Goal: Task Accomplishment & Management: Complete application form

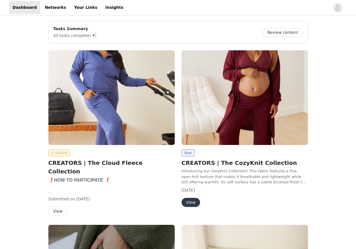
click at [191, 201] on button "View" at bounding box center [190, 202] width 18 height 9
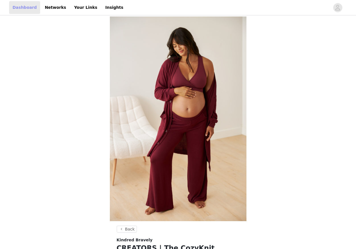
click at [26, 8] on link "Dashboard" at bounding box center [24, 7] width 31 height 13
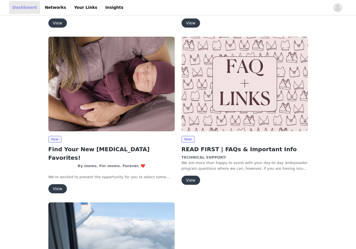
scroll to position [524, 0]
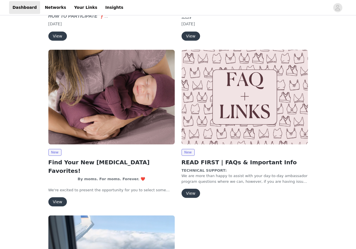
click at [56, 197] on button "View" at bounding box center [57, 201] width 18 height 9
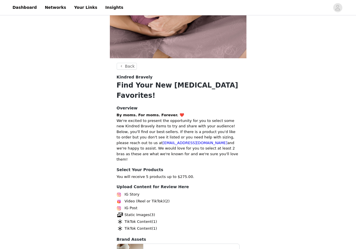
scroll to position [140, 0]
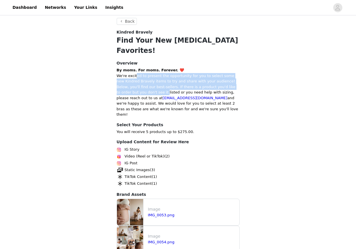
drag, startPoint x: 136, startPoint y: 67, endPoint x: 136, endPoint y: 83, distance: 15.9
click at [136, 83] on p "We're excited to present the opportunity for you to select some new Kindred Bra…" at bounding box center [178, 95] width 123 height 44
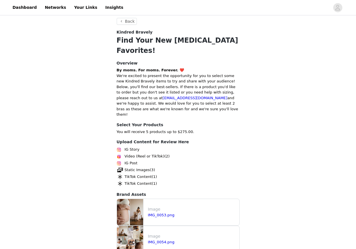
scroll to position [206, 0]
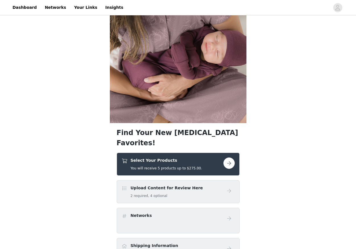
scroll to position [32, 0]
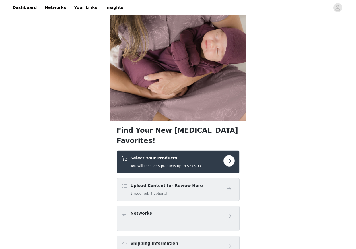
click at [227, 155] on button "button" at bounding box center [228, 160] width 11 height 11
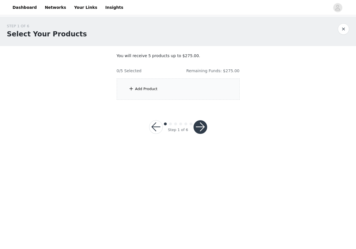
click at [155, 92] on div "Add Product" at bounding box center [178, 88] width 123 height 21
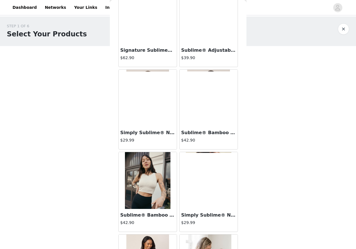
scroll to position [26, 0]
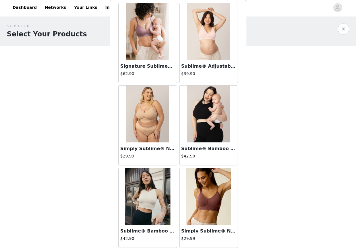
click at [147, 50] on img at bounding box center [147, 31] width 43 height 57
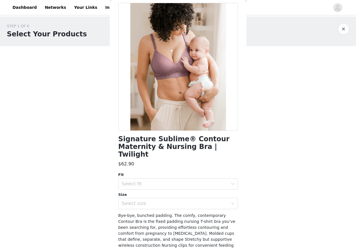
click at [345, 31] on button "button" at bounding box center [343, 28] width 11 height 11
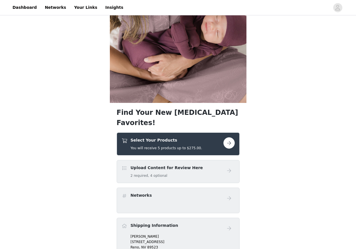
scroll to position [104, 0]
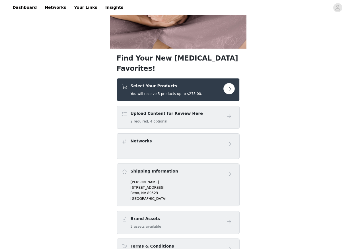
click at [233, 83] on button "button" at bounding box center [228, 88] width 11 height 11
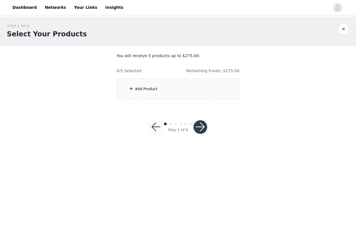
click at [204, 92] on div "Add Product" at bounding box center [178, 88] width 123 height 21
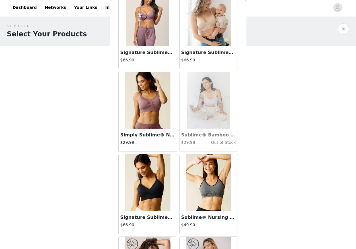
scroll to position [287, 0]
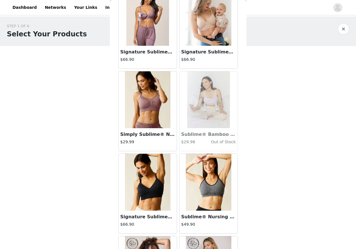
click at [156, 201] on img at bounding box center [148, 182] width 46 height 57
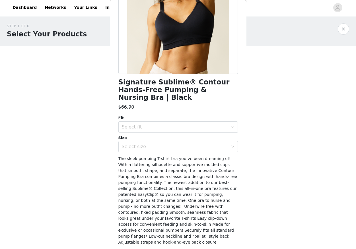
scroll to position [81, 0]
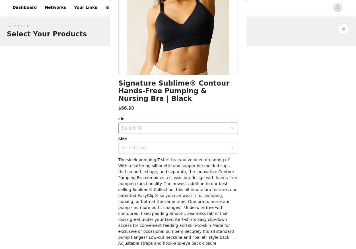
click at [206, 125] on div "Select fit" at bounding box center [175, 128] width 106 height 6
click at [200, 131] on li "Regular (B-D)" at bounding box center [177, 133] width 119 height 9
click at [194, 145] on div "Select size" at bounding box center [175, 148] width 106 height 6
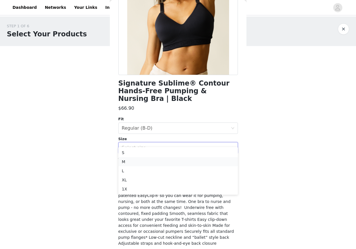
click at [177, 162] on li "M" at bounding box center [177, 161] width 119 height 9
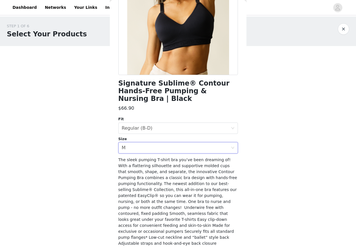
scroll to position [89, 0]
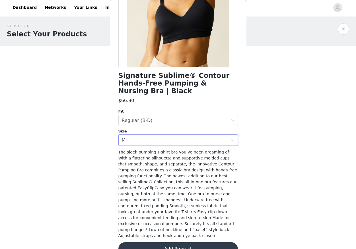
click at [172, 242] on button "Add Product" at bounding box center [177, 249] width 119 height 14
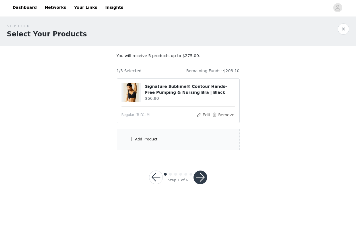
click at [141, 141] on div "Add Product" at bounding box center [146, 140] width 22 height 6
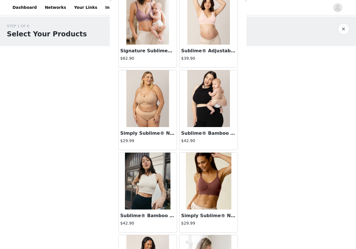
scroll to position [69, 0]
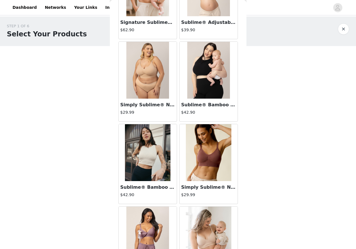
click at [144, 174] on img at bounding box center [148, 152] width 46 height 57
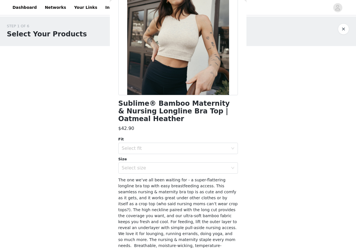
scroll to position [0, 0]
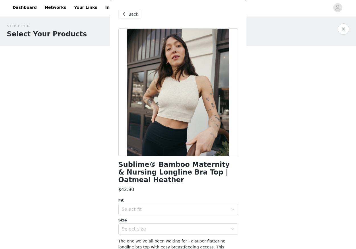
click at [135, 12] on span "Back" at bounding box center [134, 14] width 10 height 6
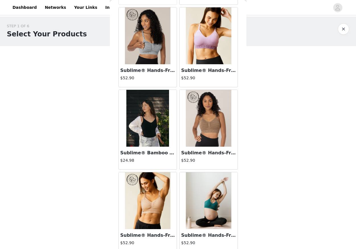
scroll to position [702, 0]
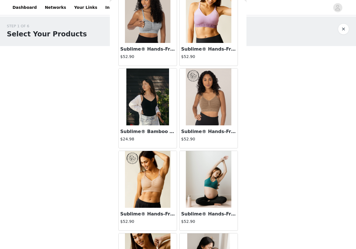
click at [211, 168] on img at bounding box center [209, 179] width 46 height 57
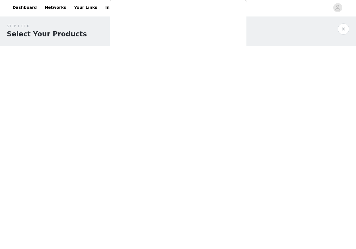
scroll to position [53, 0]
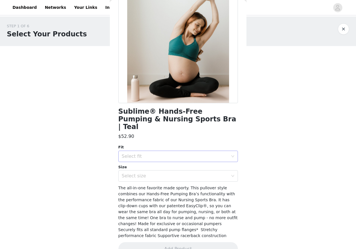
click at [205, 154] on div "Select fit" at bounding box center [175, 157] width 106 height 6
click at [208, 133] on div "$52.90" at bounding box center [177, 136] width 119 height 7
click at [178, 154] on div "Select fit" at bounding box center [175, 157] width 106 height 6
click at [172, 160] on li "Regular (B-D)" at bounding box center [177, 161] width 119 height 9
click at [162, 172] on div "Select size" at bounding box center [176, 176] width 109 height 11
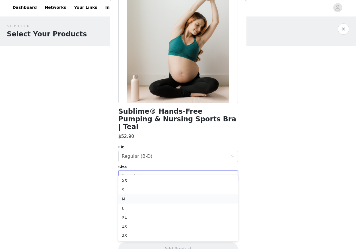
click at [152, 199] on li "M" at bounding box center [177, 199] width 119 height 9
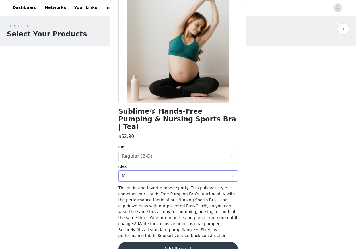
click at [162, 242] on button "Add Product" at bounding box center [177, 249] width 119 height 14
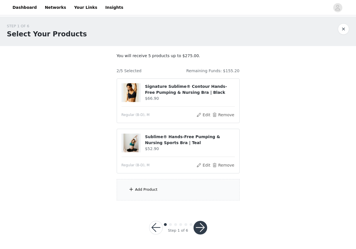
click at [172, 188] on div "Add Product" at bounding box center [178, 189] width 123 height 21
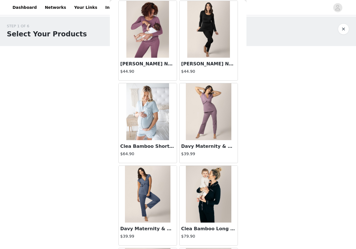
scroll to position [1620, 0]
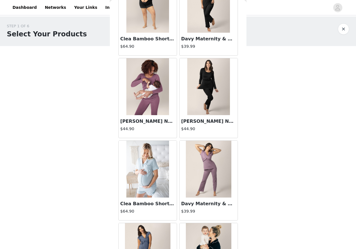
click at [154, 172] on img at bounding box center [147, 169] width 43 height 57
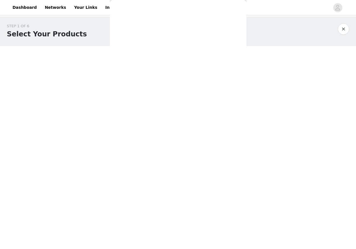
scroll to position [21, 0]
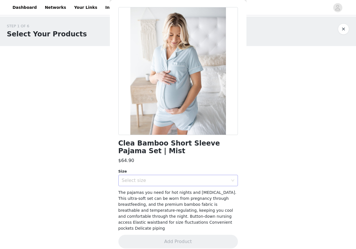
click at [160, 182] on div "Select size" at bounding box center [175, 181] width 106 height 6
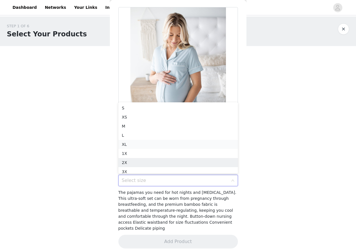
scroll to position [3, 0]
click at [173, 122] on li "M" at bounding box center [177, 123] width 119 height 9
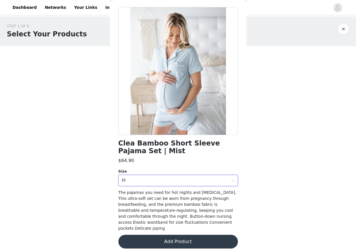
click at [143, 237] on button "Add Product" at bounding box center [177, 242] width 119 height 14
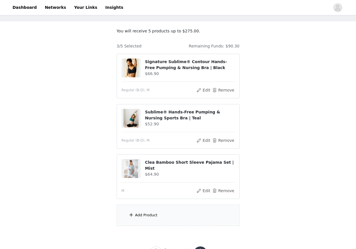
scroll to position [49, 0]
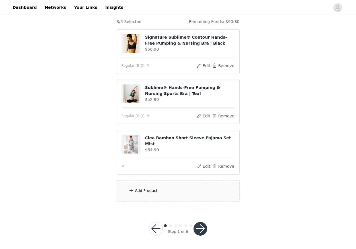
click at [140, 190] on div "Add Product" at bounding box center [146, 191] width 22 height 6
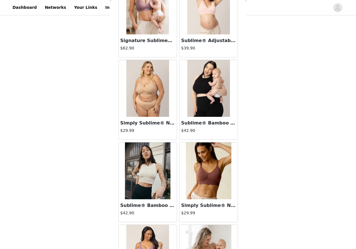
scroll to position [114, 0]
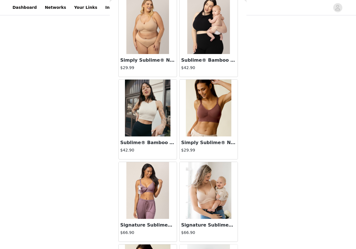
click at [210, 43] on img at bounding box center [208, 25] width 43 height 57
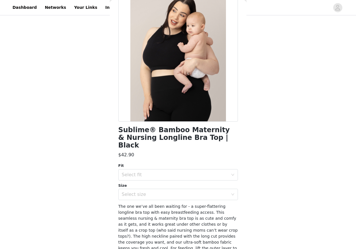
scroll to position [0, 0]
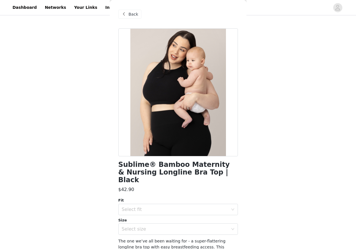
click at [123, 15] on span at bounding box center [124, 14] width 7 height 7
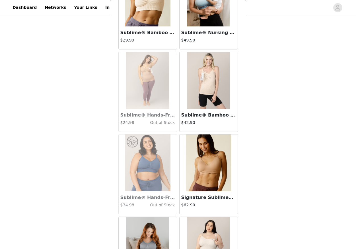
scroll to position [887, 0]
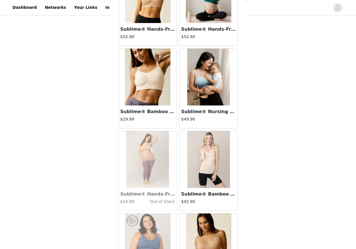
click at [202, 84] on img at bounding box center [208, 77] width 43 height 57
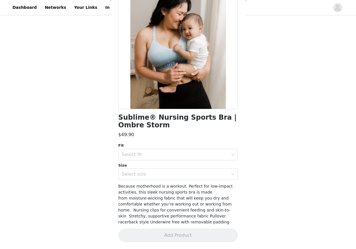
scroll to position [47, 0]
click at [153, 153] on div "Select fit" at bounding box center [175, 155] width 106 height 6
click at [150, 169] on li "Regular (B-D)" at bounding box center [177, 167] width 119 height 9
click at [148, 180] on div "Select size" at bounding box center [177, 174] width 119 height 11
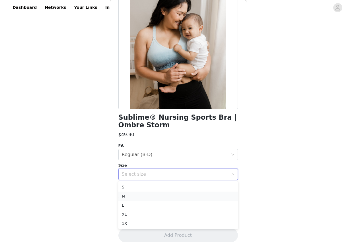
click at [140, 198] on li "M" at bounding box center [177, 196] width 119 height 9
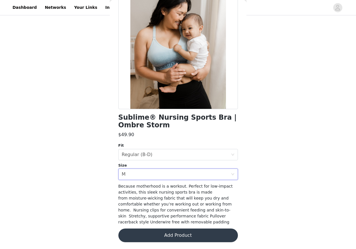
click at [163, 233] on button "Add Product" at bounding box center [177, 236] width 119 height 14
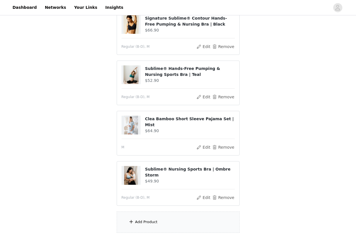
scroll to position [68, 0]
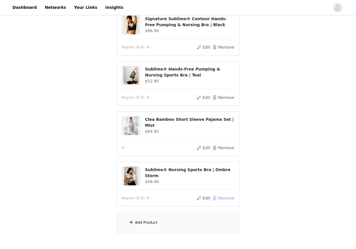
click at [221, 200] on button "Remove" at bounding box center [223, 198] width 23 height 7
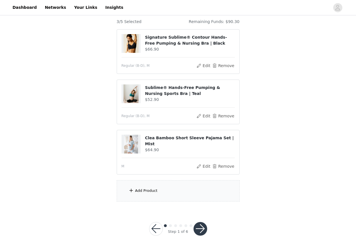
click at [195, 185] on div "Add Product" at bounding box center [178, 190] width 123 height 21
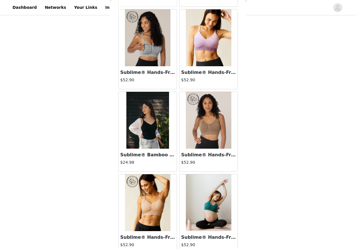
scroll to position [716, 0]
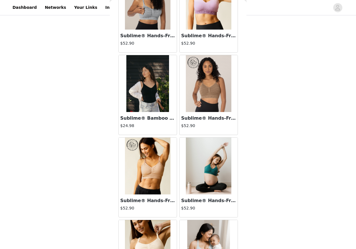
click at [161, 118] on h3 "Sublime® Bamboo Maternity & Nursing Bodysuit | Black" at bounding box center [147, 118] width 55 height 7
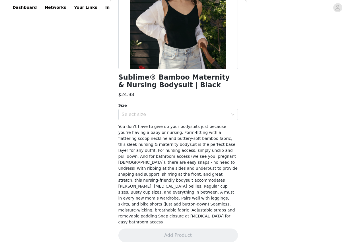
scroll to position [75, 0]
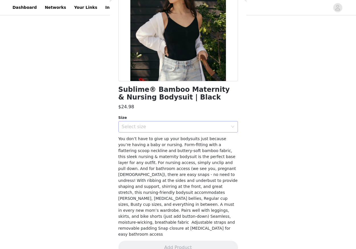
click at [167, 126] on div "Select size" at bounding box center [175, 127] width 106 height 6
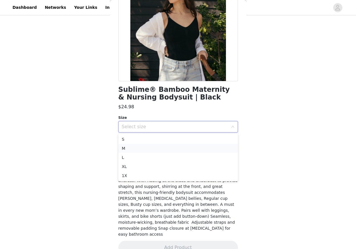
click at [160, 150] on li "M" at bounding box center [177, 148] width 119 height 9
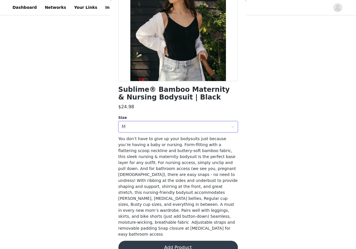
click at [161, 241] on button "Add Product" at bounding box center [177, 248] width 119 height 14
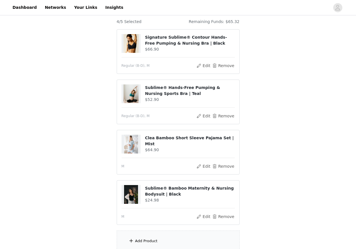
click at [149, 239] on div "Add Product" at bounding box center [146, 241] width 22 height 6
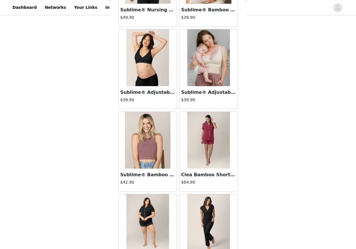
scroll to position [1453, 0]
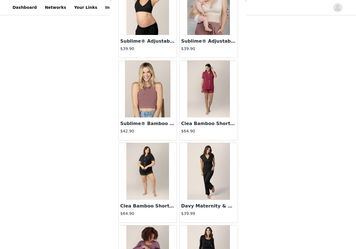
click at [157, 109] on img at bounding box center [148, 89] width 46 height 57
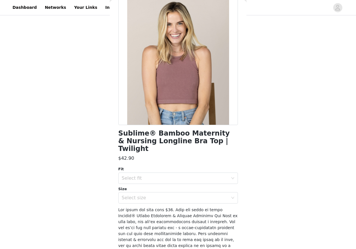
scroll to position [0, 0]
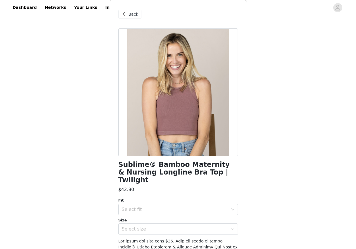
click at [133, 15] on span "Back" at bounding box center [134, 14] width 10 height 6
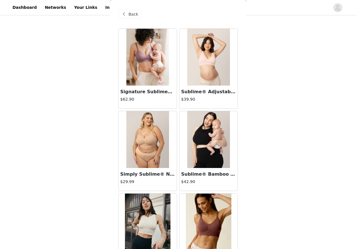
click at [196, 131] on img at bounding box center [208, 139] width 43 height 57
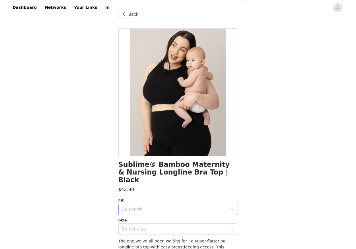
click at [159, 204] on div "Select fit" at bounding box center [176, 209] width 109 height 11
click at [155, 213] on li "Regular (B-D)" at bounding box center [177, 214] width 119 height 9
click at [150, 226] on div "Select size" at bounding box center [175, 229] width 106 height 6
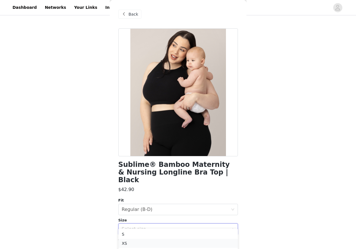
scroll to position [61, 0]
click at [139, 241] on li "M" at bounding box center [177, 240] width 119 height 9
click at [174, 168] on h1 "Sublime® Bamboo Maternity & Nursing Longline Bra Top | Black" at bounding box center [177, 172] width 119 height 23
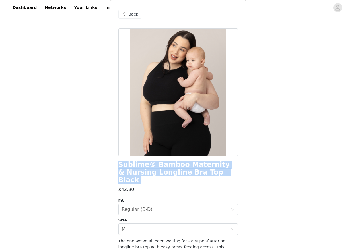
click at [174, 168] on h1 "Sublime® Bamboo Maternity & Nursing Longline Bra Top | Black" at bounding box center [177, 172] width 119 height 23
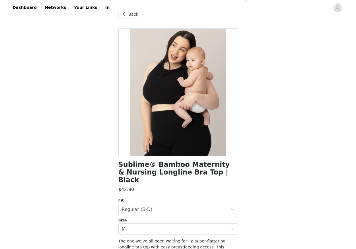
click at [101, 149] on div "STEP 1 OF 6 Select Your Products You will receive 5 products up to $275.00. 4/5…" at bounding box center [178, 63] width 356 height 292
click at [139, 224] on div "Select size M" at bounding box center [176, 229] width 109 height 11
click at [253, 173] on div "STEP 1 OF 6 Select Your Products You will receive 5 products up to $275.00. 4/5…" at bounding box center [178, 63] width 356 height 292
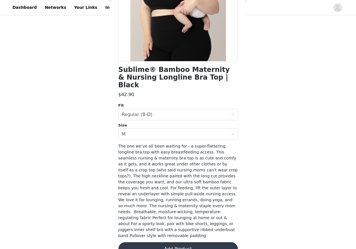
click at [187, 242] on button "Add Product" at bounding box center [177, 249] width 119 height 14
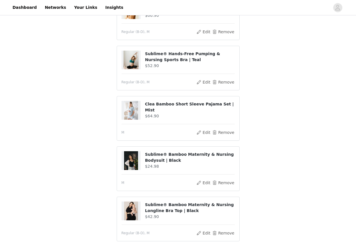
scroll to position [113, 0]
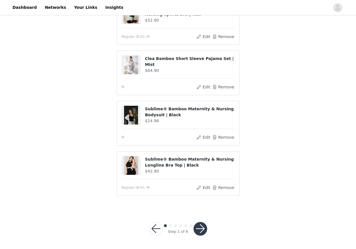
click at [202, 226] on button "button" at bounding box center [200, 229] width 14 height 14
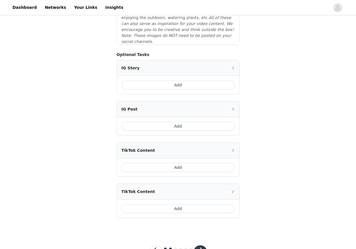
scroll to position [677, 0]
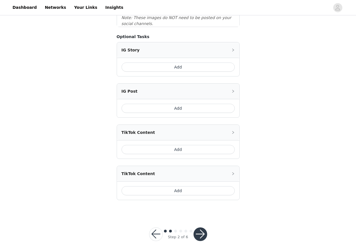
click at [202, 229] on button "button" at bounding box center [200, 235] width 14 height 14
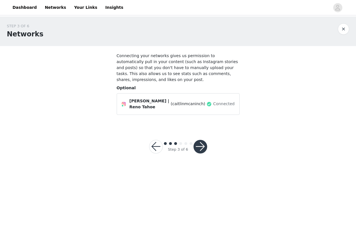
click at [199, 146] on button "button" at bounding box center [200, 147] width 14 height 14
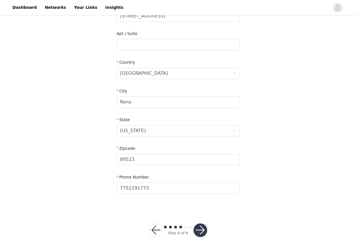
scroll to position [139, 0]
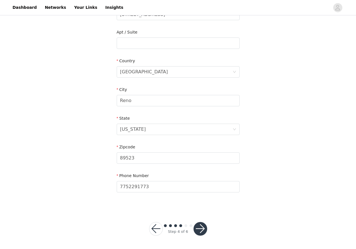
click at [202, 226] on button "button" at bounding box center [200, 229] width 14 height 14
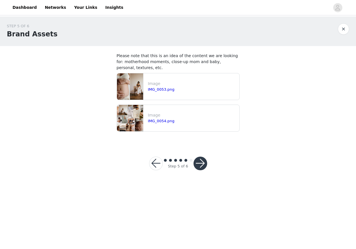
click at [203, 162] on button "button" at bounding box center [200, 164] width 14 height 14
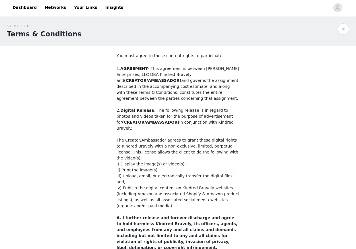
scroll to position [115, 0]
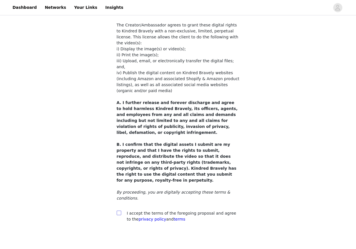
click at [119, 211] on input "checkbox" at bounding box center [119, 213] width 4 height 4
checkbox input "true"
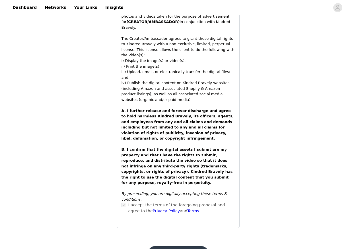
click at [184, 246] on button "Submit Proposal" at bounding box center [178, 253] width 60 height 14
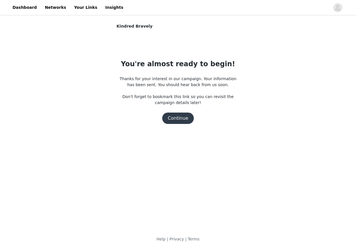
click at [181, 118] on button "Continue" at bounding box center [178, 118] width 32 height 11
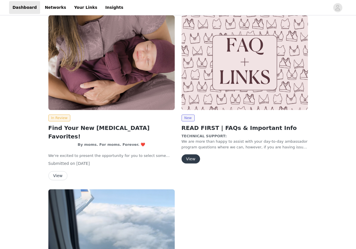
scroll to position [559, 0]
click at [191, 154] on button "View" at bounding box center [190, 158] width 18 height 9
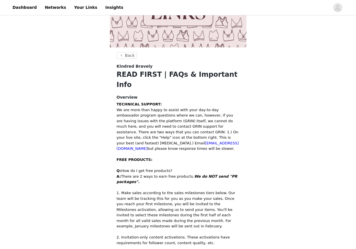
scroll to position [106, 0]
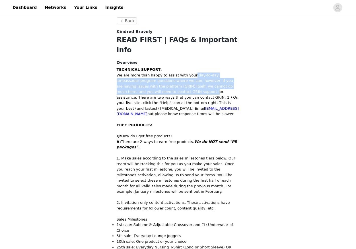
drag, startPoint x: 191, startPoint y: 63, endPoint x: 170, endPoint y: 80, distance: 27.5
click at [170, 81] on p "TECHNICAL SUPPORT: We are more than happy to assist with your day-to-day ambass…" at bounding box center [178, 97] width 123 height 61
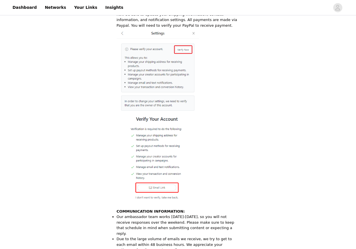
scroll to position [1129, 0]
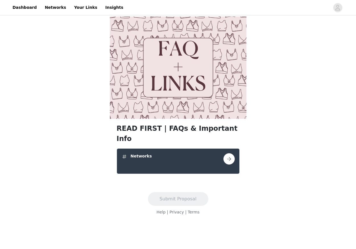
click at [230, 153] on button "button" at bounding box center [228, 158] width 11 height 11
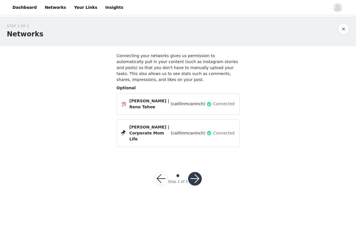
click at [194, 173] on button "button" at bounding box center [195, 179] width 14 height 14
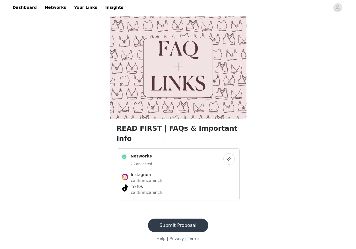
click at [181, 219] on button "Submit Proposal" at bounding box center [178, 226] width 60 height 14
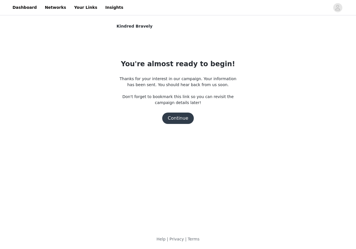
click at [187, 121] on button "Continue" at bounding box center [178, 118] width 32 height 11
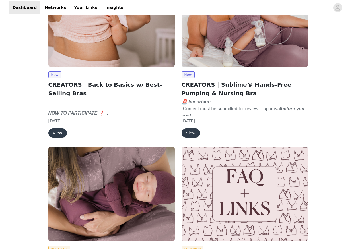
scroll to position [428, 0]
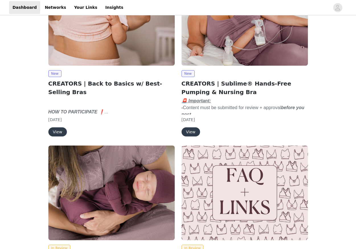
click at [192, 127] on button "View" at bounding box center [190, 131] width 18 height 9
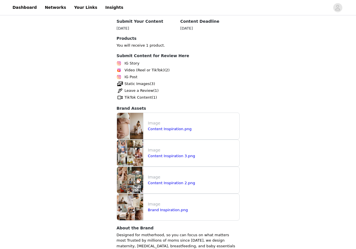
scroll to position [327, 0]
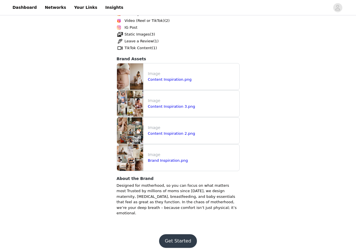
click at [172, 235] on button "Get Started" at bounding box center [178, 241] width 38 height 14
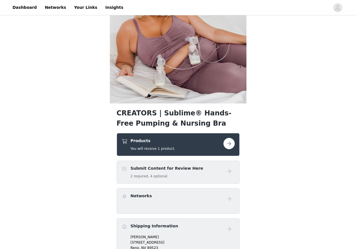
scroll to position [75, 0]
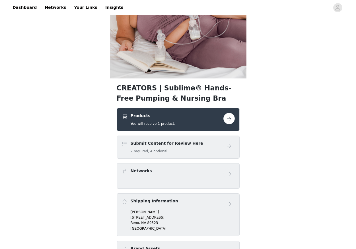
click at [230, 119] on button "button" at bounding box center [228, 118] width 11 height 11
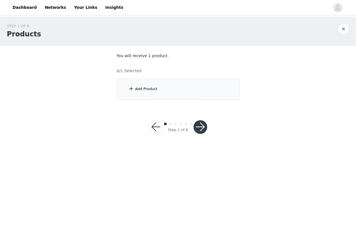
click at [198, 85] on div "Add Product" at bounding box center [178, 88] width 123 height 21
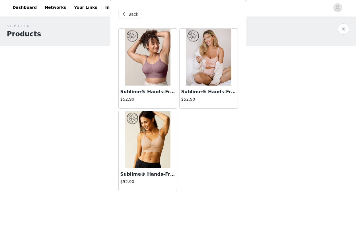
click at [206, 76] on img at bounding box center [209, 57] width 46 height 57
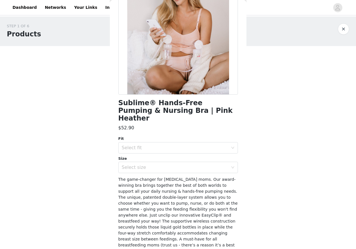
scroll to position [84, 0]
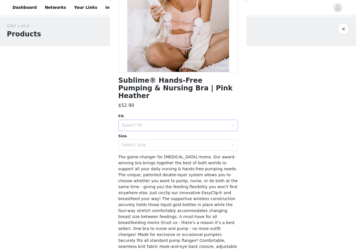
click at [165, 123] on div "Select fit" at bounding box center [175, 126] width 106 height 6
click at [159, 131] on li "Regular (B-D)" at bounding box center [177, 130] width 119 height 9
click at [156, 142] on div "Select size" at bounding box center [175, 145] width 106 height 6
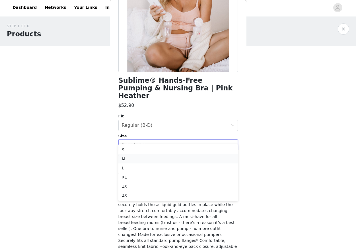
click at [148, 160] on li "M" at bounding box center [177, 158] width 119 height 9
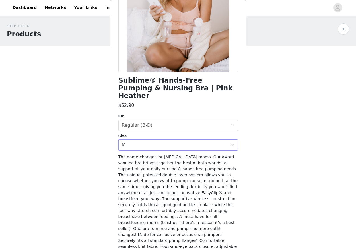
scroll to position [95, 0]
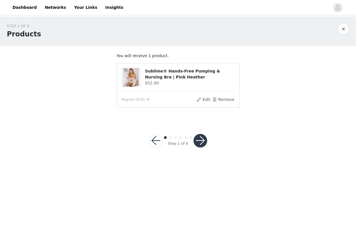
click at [197, 140] on button "button" at bounding box center [200, 141] width 14 height 14
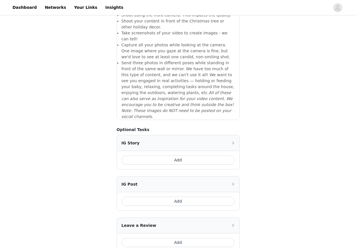
scroll to position [757, 0]
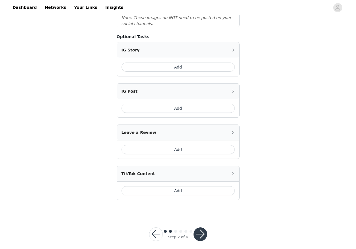
click at [201, 228] on button "button" at bounding box center [200, 235] width 14 height 14
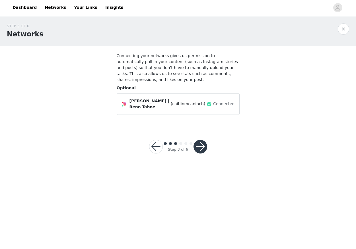
click at [202, 146] on button "button" at bounding box center [200, 147] width 14 height 14
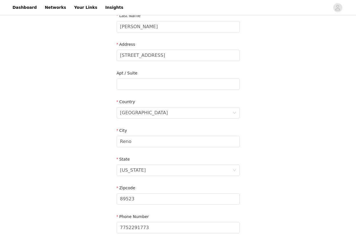
scroll to position [168, 0]
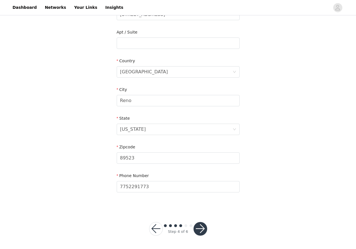
click at [200, 227] on button "button" at bounding box center [200, 229] width 14 height 14
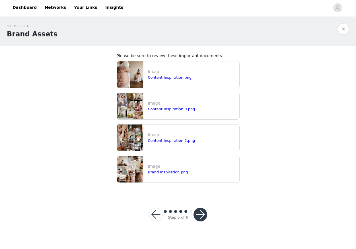
click at [202, 218] on button "button" at bounding box center [200, 215] width 14 height 14
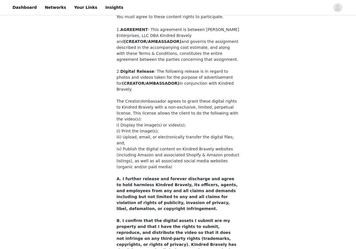
scroll to position [115, 0]
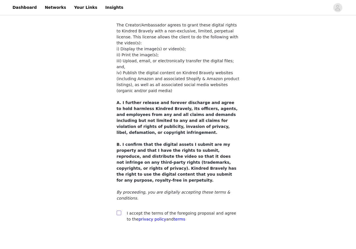
click at [117, 211] on input "checkbox" at bounding box center [119, 213] width 4 height 4
checkbox input "true"
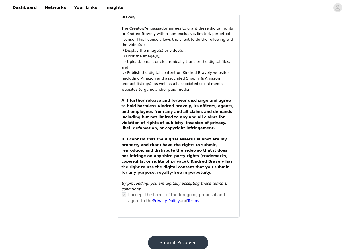
click at [190, 236] on button "Submit Proposal" at bounding box center [178, 243] width 60 height 14
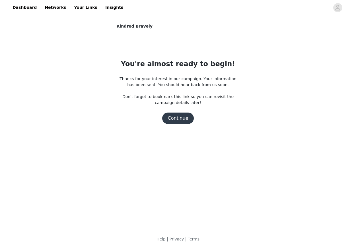
click at [179, 120] on button "Continue" at bounding box center [178, 118] width 32 height 11
